Goal: Transaction & Acquisition: Purchase product/service

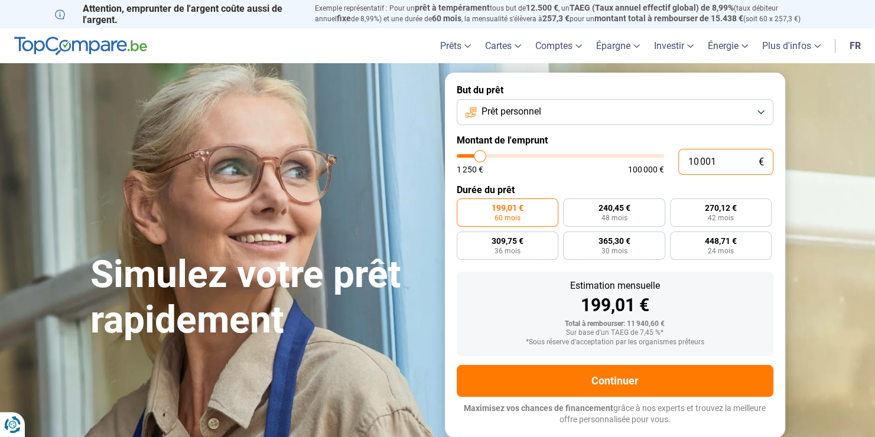
click at [717, 159] on input "10 001" at bounding box center [725, 162] width 95 height 26
type input "1 000"
type input "1250"
type input "100"
type input "1250"
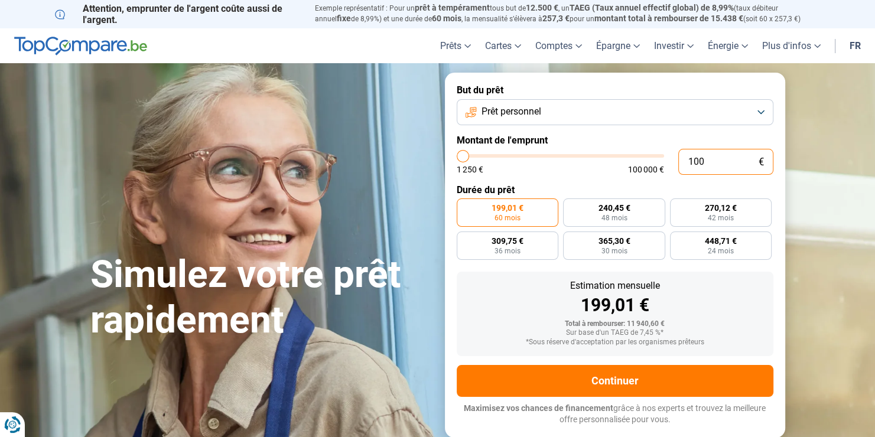
type input "10"
type input "1250"
type input "1"
type input "1250"
type input "0"
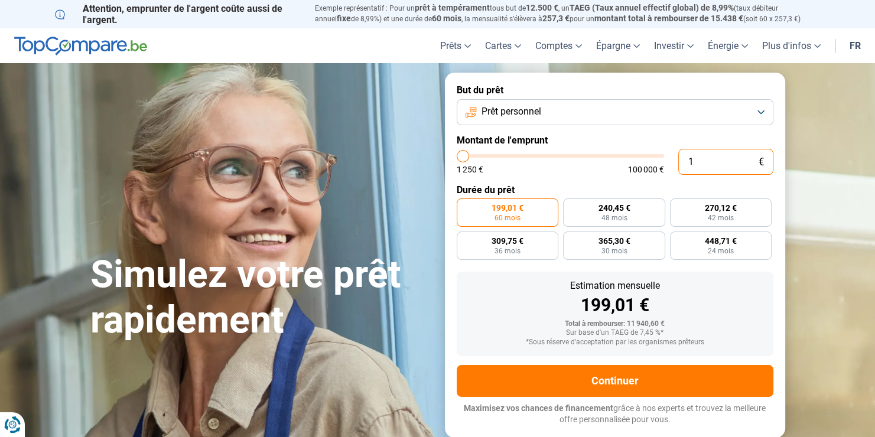
type input "1250"
type input "2"
type input "1250"
type input "20"
type input "1250"
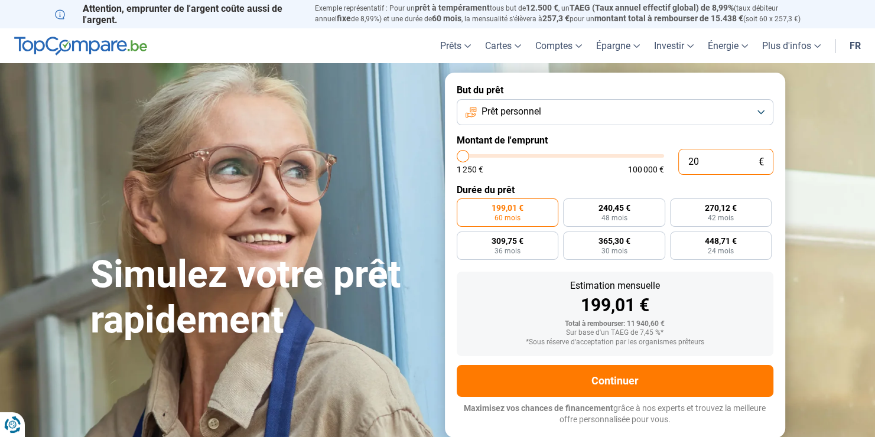
type input "200"
type input "1250"
type input "2 000"
type input "2000"
radio input "true"
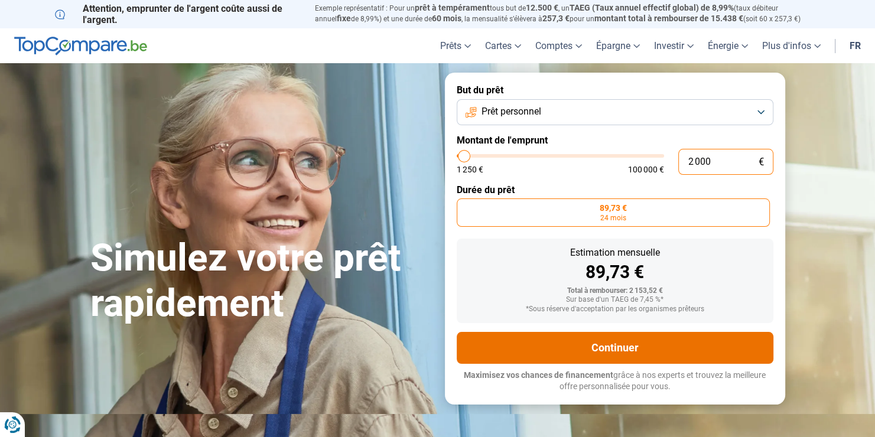
type input "2 000"
click at [644, 354] on button "Continuer" at bounding box center [614, 348] width 317 height 32
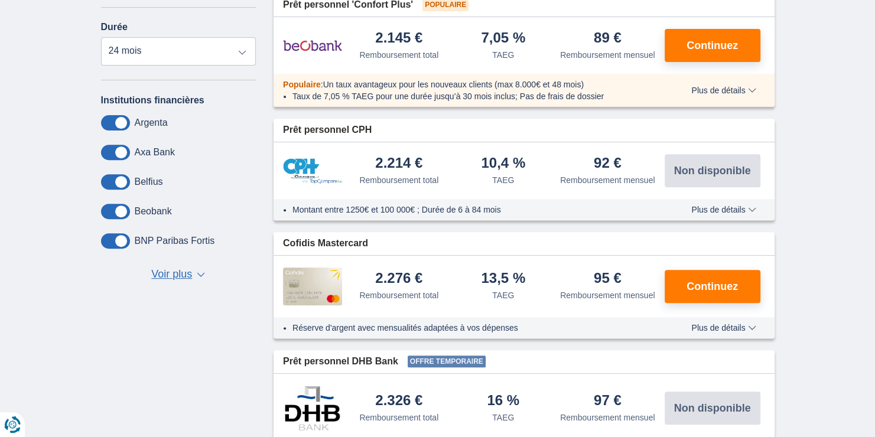
scroll to position [401, 0]
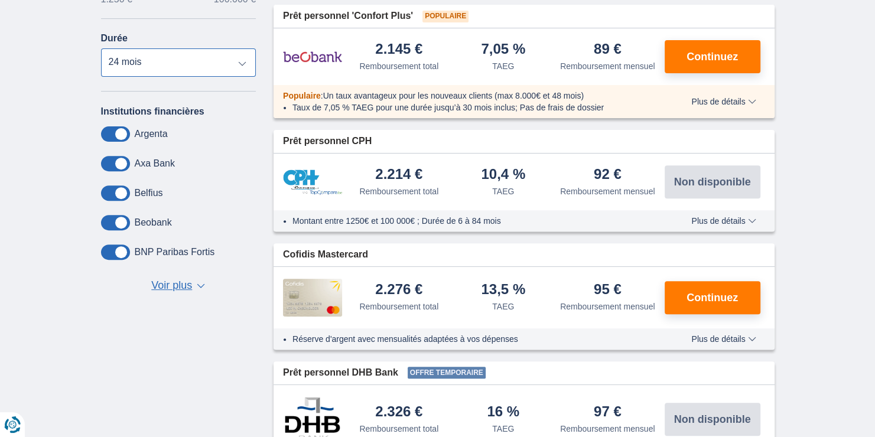
click at [241, 58] on select "12 mois 18 mois 24 mois" at bounding box center [178, 62] width 155 height 28
click at [191, 284] on span "Voir plus" at bounding box center [171, 285] width 41 height 15
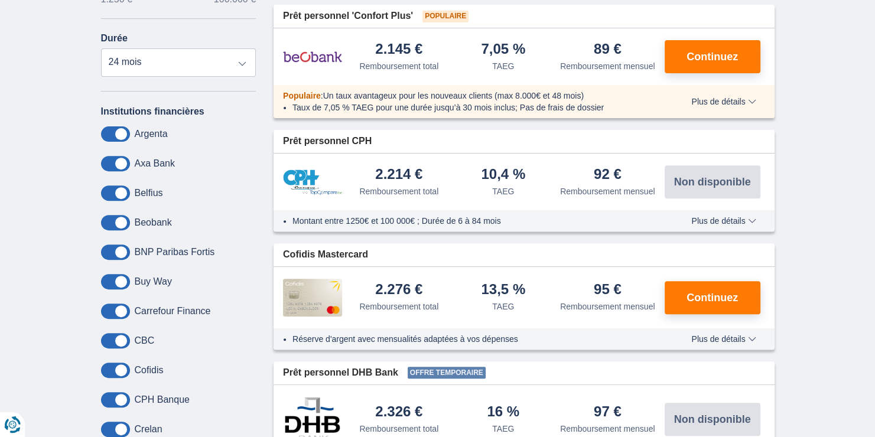
click at [231, 255] on div "BNP Paribas Fortis" at bounding box center [178, 251] width 155 height 15
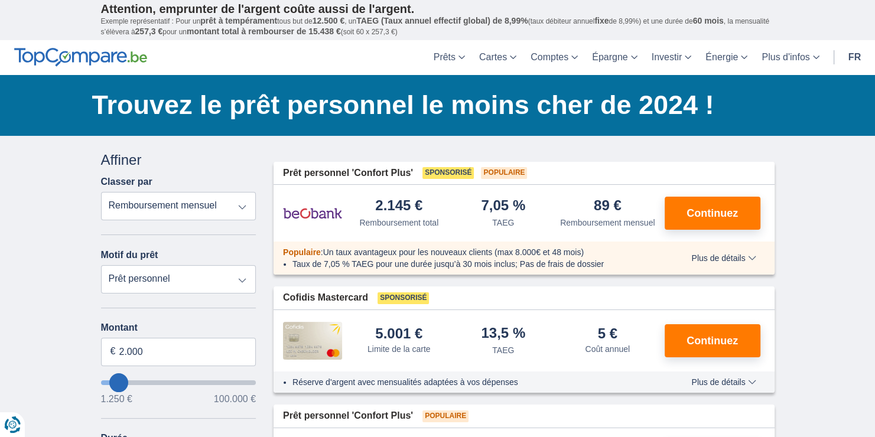
scroll to position [0, 0]
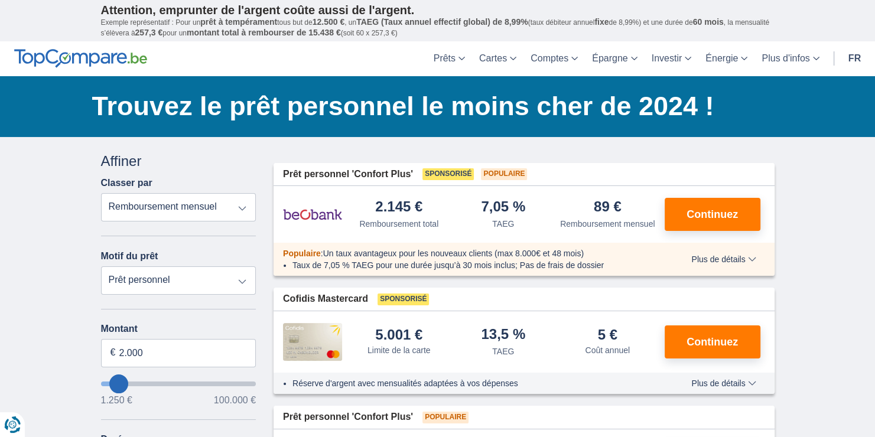
click at [723, 304] on div "Cofidis Mastercard Sponsorisé" at bounding box center [523, 299] width 501 height 23
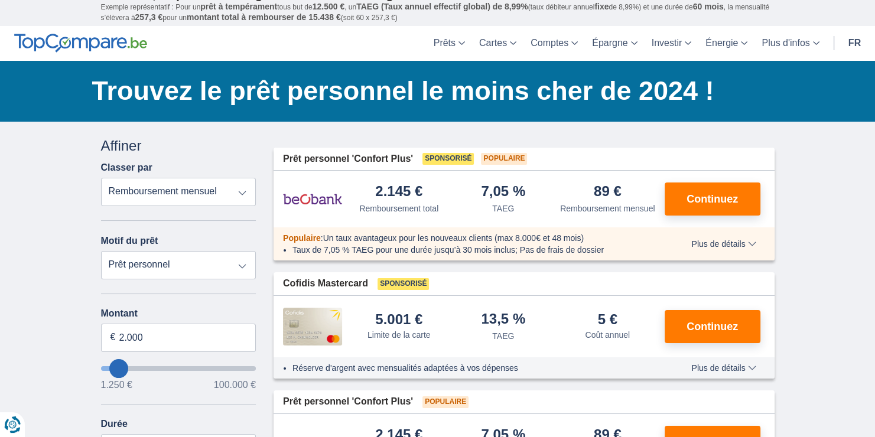
scroll to position [66, 0]
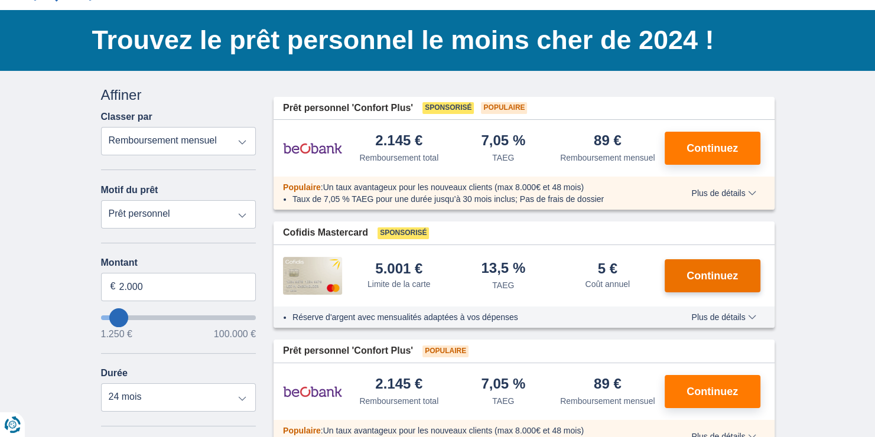
click at [701, 270] on span "Continuez" at bounding box center [711, 275] width 51 height 11
